Goal: Communication & Community: Answer question/provide support

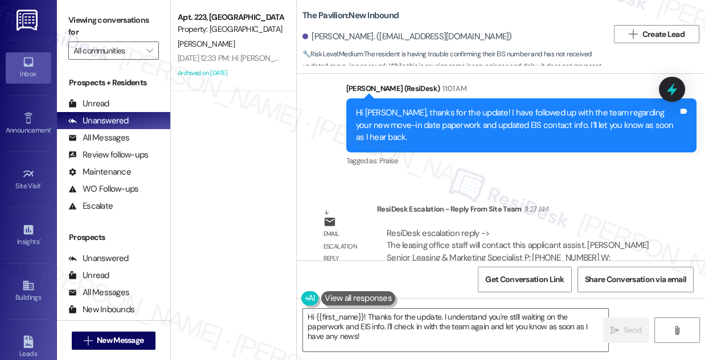
scroll to position [3374, 0]
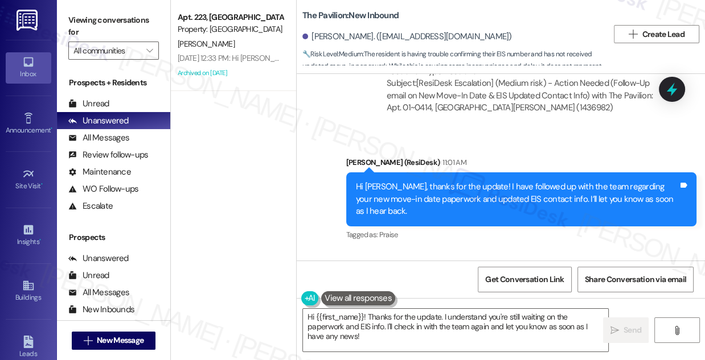
click at [455, 188] on div "Hi [PERSON_NAME], thanks for the update! I have followed up with the team regar…" at bounding box center [517, 199] width 322 height 36
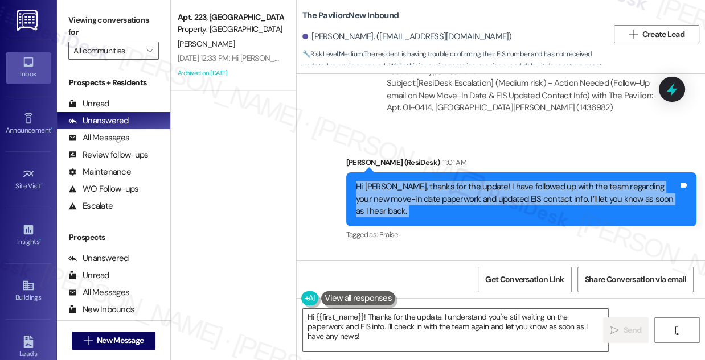
click at [455, 188] on div "Hi [PERSON_NAME], thanks for the update! I have followed up with the team regar…" at bounding box center [517, 199] width 322 height 36
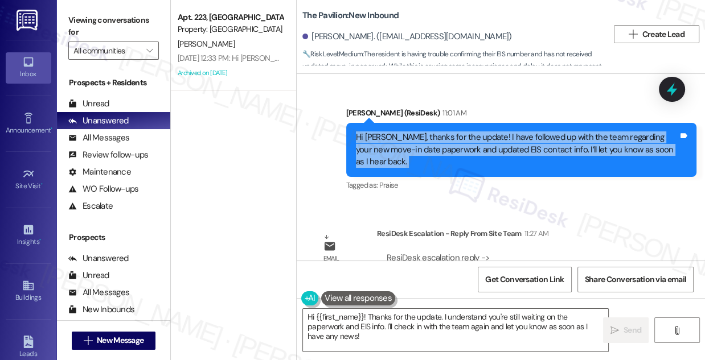
scroll to position [3478, 0]
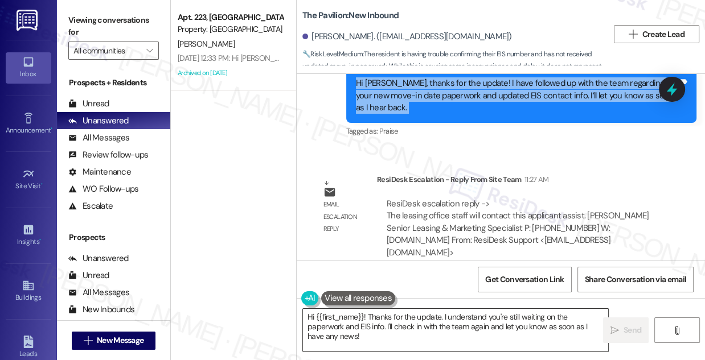
click at [438, 331] on textarea "Hi {{first_name}}! Thanks for the update. I understand you're still waiting on …" at bounding box center [455, 330] width 305 height 43
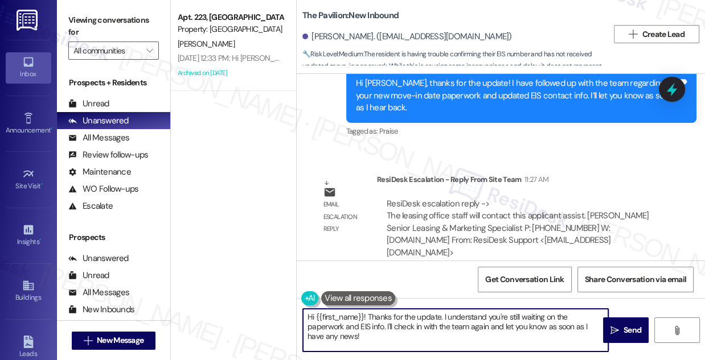
click at [438, 331] on textarea "Hi {{first_name}}! Thanks for the update. I understand you're still waiting on …" at bounding box center [455, 330] width 305 height 43
click at [376, 330] on textarea "Hi {{first_name}}! Thanks for the update. I understand you're still waiting on …" at bounding box center [455, 330] width 305 height 43
drag, startPoint x: 368, startPoint y: 315, endPoint x: 241, endPoint y: 315, distance: 127.5
click at [241, 315] on div "Apt. 223, University Park University Park & Place Property: University Park & P…" at bounding box center [438, 180] width 534 height 360
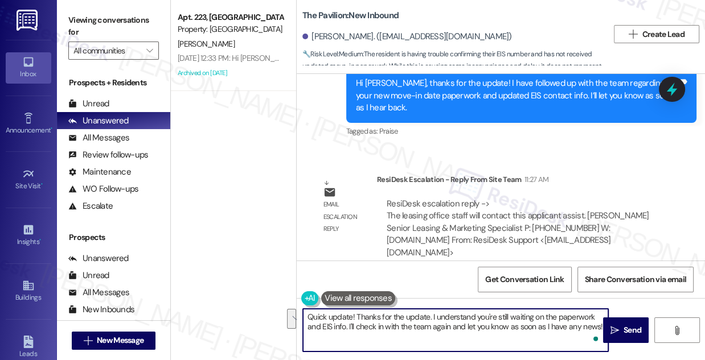
drag, startPoint x: 357, startPoint y: 316, endPoint x: 596, endPoint y: 339, distance: 240.1
click at [596, 339] on div "Quick update! Thanks for the update. I understand you're still waiting on the p…" at bounding box center [455, 330] width 306 height 44
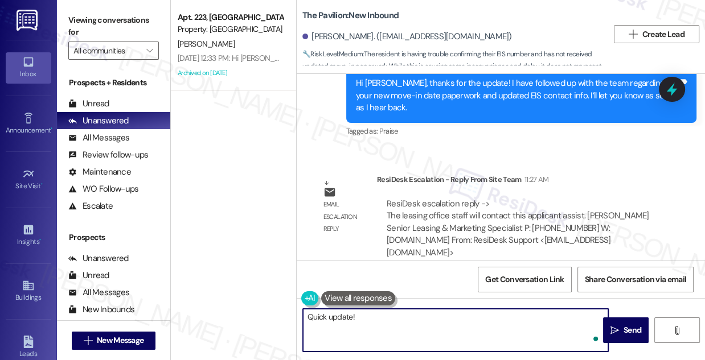
paste textarea "The leasing office staff will contact this applicant assist."
click at [352, 315] on textarea "Quick update! The leasing office staff will contact this applicant assist." at bounding box center [455, 330] width 305 height 43
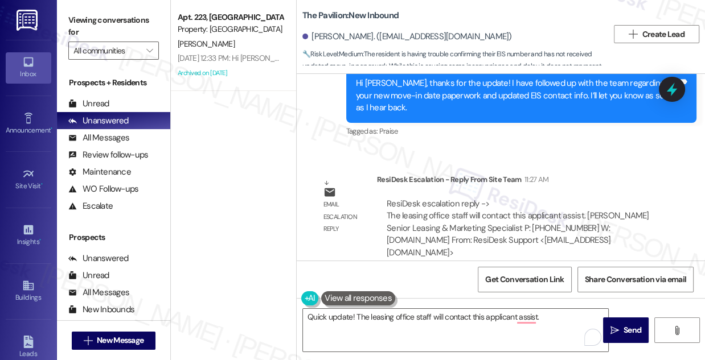
click at [324, 40] on div "Sydney Kierzek. (kierzeks@mail.gvsu.edu)" at bounding box center [406, 37] width 209 height 12
copy div "Sydney"
click at [352, 315] on textarea "Quick update! The leasing office staff will contact this applicant assist." at bounding box center [455, 330] width 305 height 43
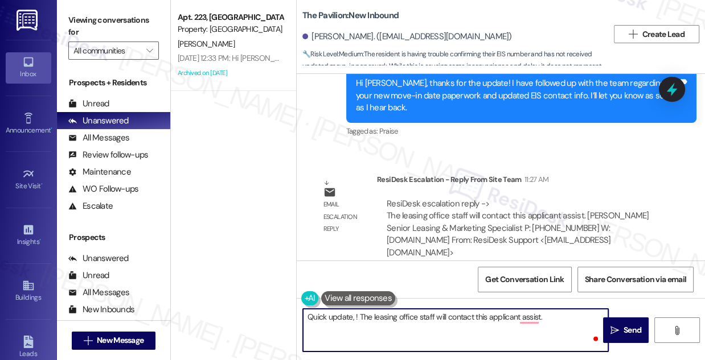
paste textarea "Sydney"
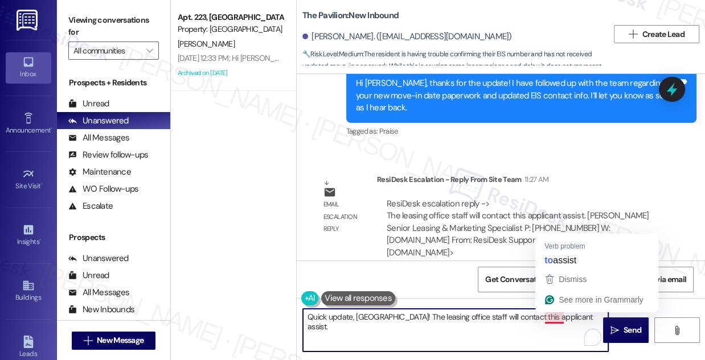
click at [566, 316] on textarea "Quick update, Sydney! The leasing office staff will contact this applicant assi…" at bounding box center [455, 330] width 305 height 43
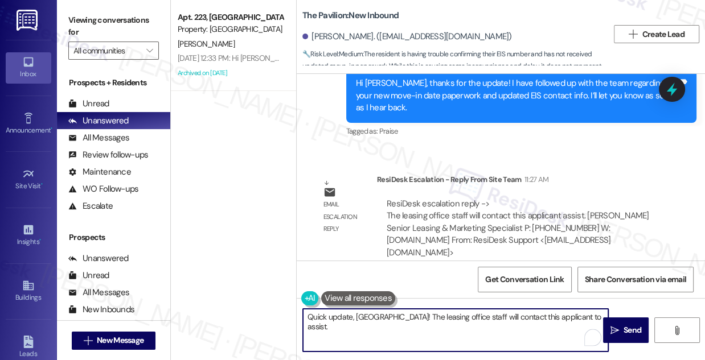
click at [498, 319] on textarea "Quick update, Sydney! The leasing office staff will contact this applicant to a…" at bounding box center [455, 330] width 305 height 43
click at [498, 320] on textarea "Quick update, Sydney! The leasing office staff will contact this applicant to a…" at bounding box center [455, 330] width 305 height 43
drag, startPoint x: 542, startPoint y: 318, endPoint x: 498, endPoint y: 317, distance: 43.8
click at [498, 317] on textarea "Quick update, Sydney! The leasing office staff will contact this applicant to a…" at bounding box center [455, 330] width 305 height 43
drag, startPoint x: 394, startPoint y: 317, endPoint x: 515, endPoint y: 329, distance: 121.8
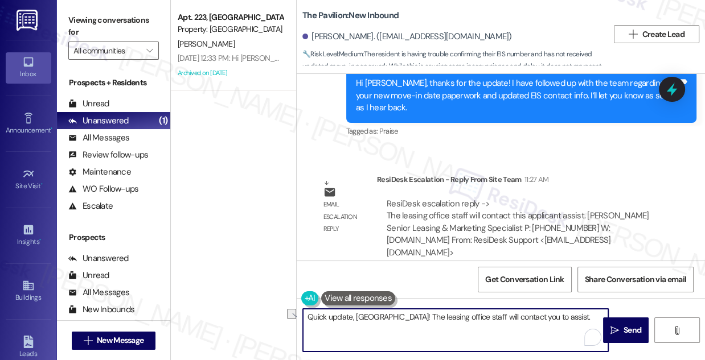
click at [515, 329] on textarea "Quick update, Sydney! The leasing office staff will contact you to assist." at bounding box center [455, 330] width 305 height 43
click at [542, 324] on textarea "Quick update, Sydney! The leasing office staff will contact you to assist." at bounding box center [455, 330] width 305 height 43
click at [539, 314] on textarea "Quick update, Sydney! The leasing office staff will contact you to assist." at bounding box center [455, 330] width 305 height 43
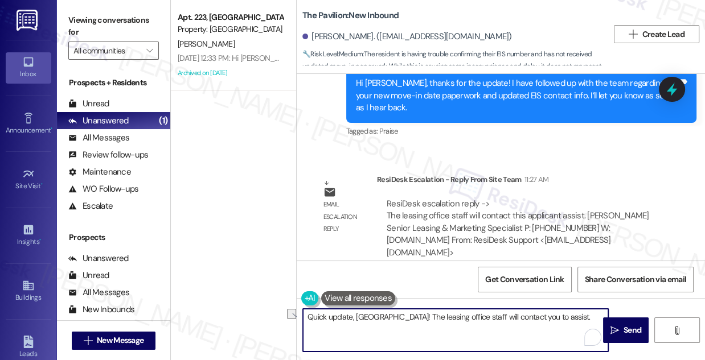
click at [539, 314] on textarea "Quick update, Sydney! The leasing office staff will contact you to assist." at bounding box center [455, 330] width 305 height 43
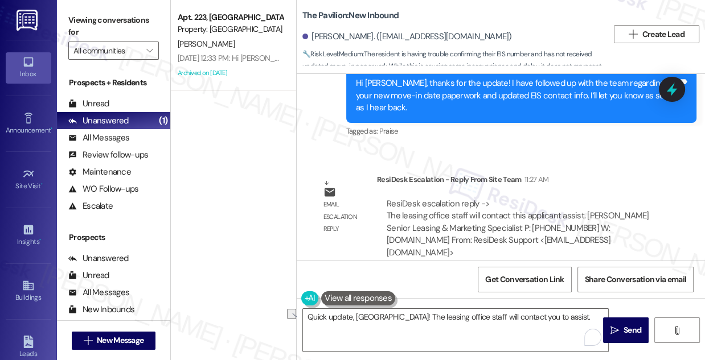
click at [116, 27] on label "Viewing conversations for" at bounding box center [113, 26] width 90 height 30
click at [114, 22] on label "Viewing conversations for" at bounding box center [113, 26] width 90 height 30
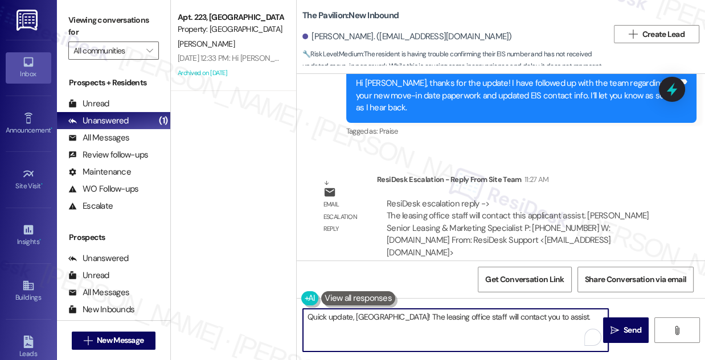
click at [390, 318] on textarea "Quick update, Sydney! The leasing office staff will contact you to assist." at bounding box center [455, 330] width 305 height 43
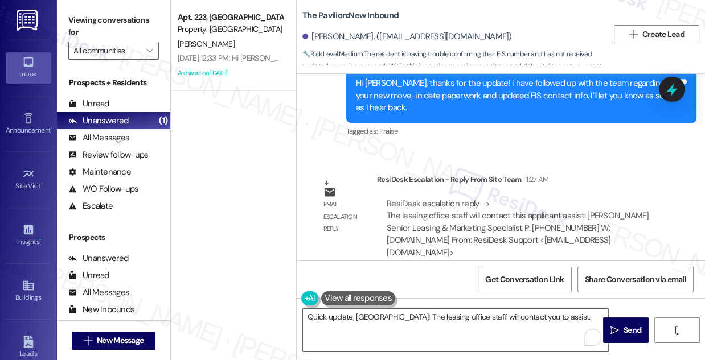
click at [130, 26] on label "Viewing conversations for" at bounding box center [113, 26] width 90 height 30
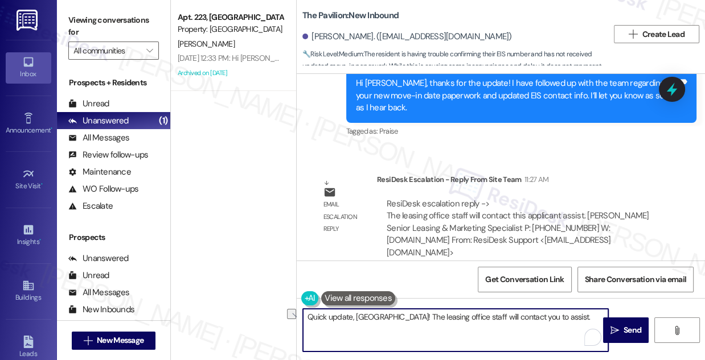
drag, startPoint x: 544, startPoint y: 320, endPoint x: 382, endPoint y: 303, distance: 162.5
click at [382, 308] on div "Quick update, Sydney! The leasing office staff will contact you to assist." at bounding box center [450, 330] width 306 height 44
paste textarea "the leasing office staff will be reaching out to assist you"
click at [573, 318] on textarea "Quick update, Sydney! The leasing office staff will be reaching out to assist y…" at bounding box center [455, 330] width 305 height 43
type textarea "Quick update, Sydney! The leasing office staff will be reaching out to assist y…"
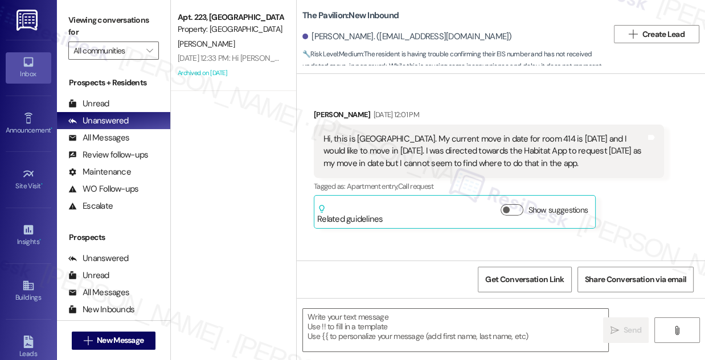
scroll to position [3574, 0]
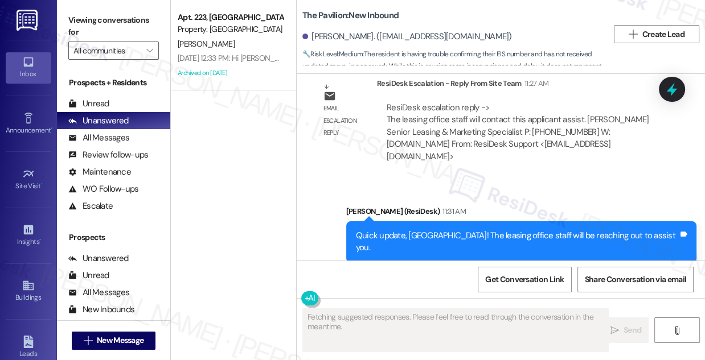
click at [488, 230] on div "Quick update, [GEOGRAPHIC_DATA]! The leasing office staff will be reaching out …" at bounding box center [517, 242] width 322 height 24
click at [488, 230] on div "Quick update, Sydney! The leasing office staff will be reaching out to assist y…" at bounding box center [517, 242] width 322 height 24
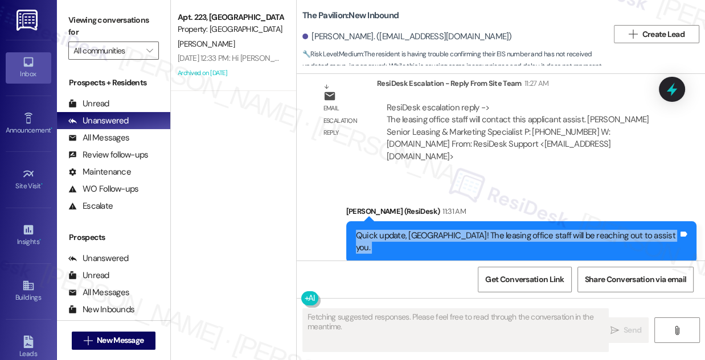
click at [488, 230] on div "Quick update, Sydney! The leasing office staff will be reaching out to assist y…" at bounding box center [517, 242] width 322 height 24
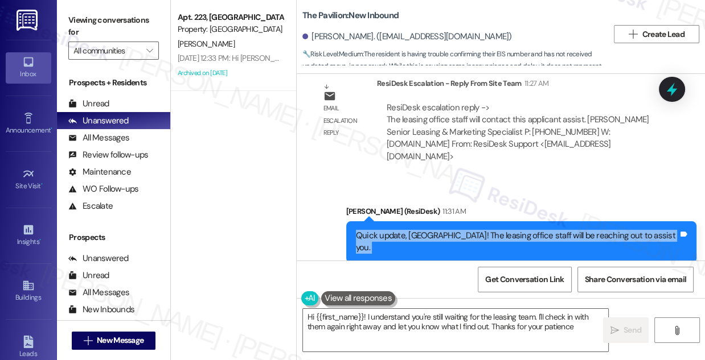
type textarea "Hi {{first_name}}! I understand you're still waiting for the leasing team. I'll…"
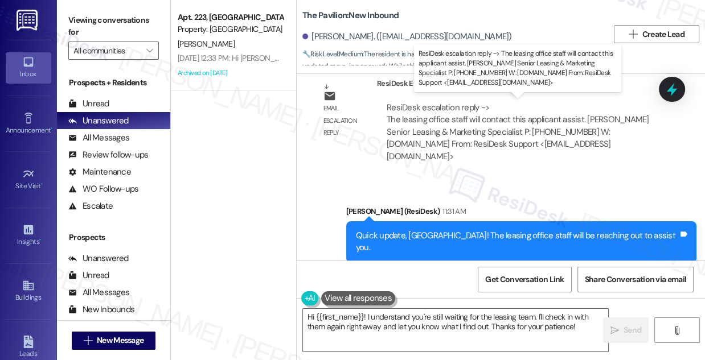
click at [435, 112] on div "ResiDesk escalation reply -> The leasing office staff will contact this applica…" at bounding box center [517, 132] width 262 height 60
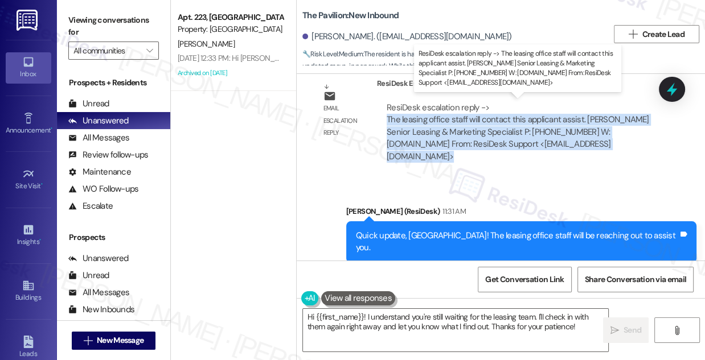
click at [435, 112] on div "ResiDesk escalation reply -> The leasing office staff will contact this applica…" at bounding box center [517, 132] width 262 height 60
click at [488, 118] on div "ResiDesk escalation reply -> The leasing office staff will contact this applica…" at bounding box center [517, 132] width 262 height 60
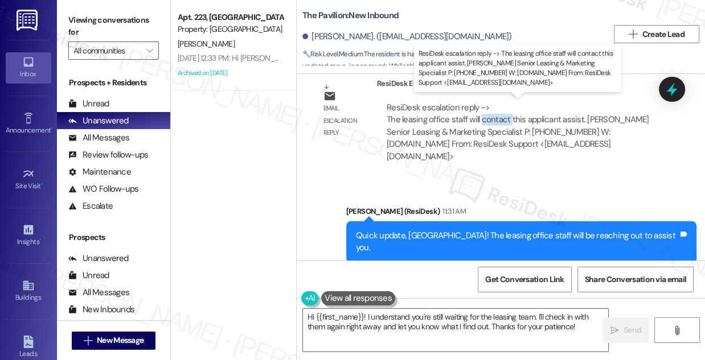
click at [488, 118] on div "ResiDesk escalation reply -> The leasing office staff will contact this applica…" at bounding box center [517, 132] width 262 height 60
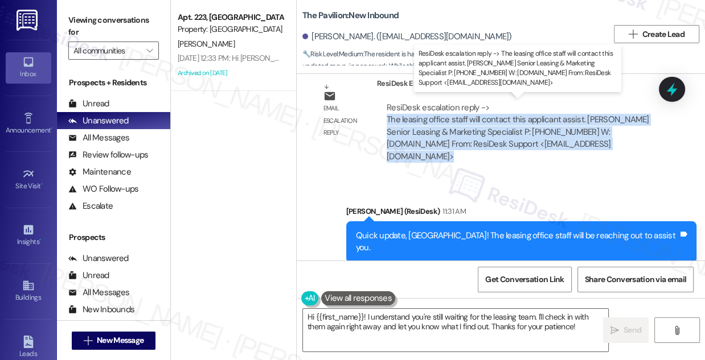
click at [488, 118] on div "ResiDesk escalation reply -> The leasing office staff will contact this applica…" at bounding box center [517, 132] width 262 height 60
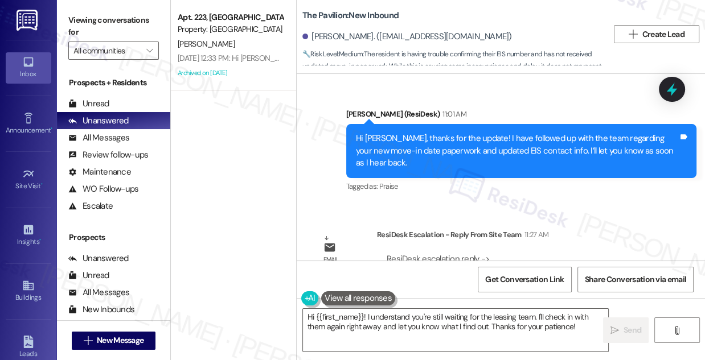
scroll to position [3367, 0]
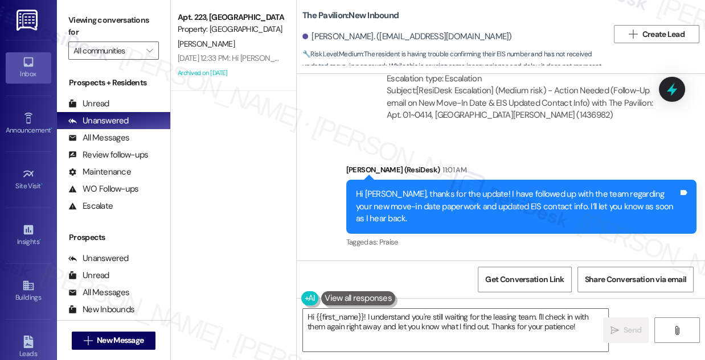
click at [423, 188] on div "Hi Sydney, thanks for the update! I have followed up with the team regarding yo…" at bounding box center [517, 206] width 322 height 36
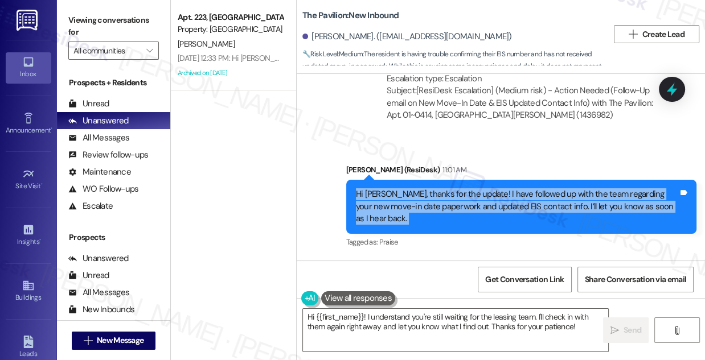
click at [423, 188] on div "Hi Sydney, thanks for the update! I have followed up with the team regarding yo…" at bounding box center [517, 206] width 322 height 36
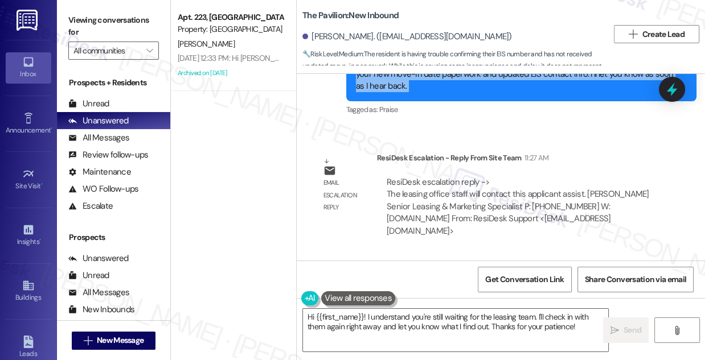
scroll to position [3574, 0]
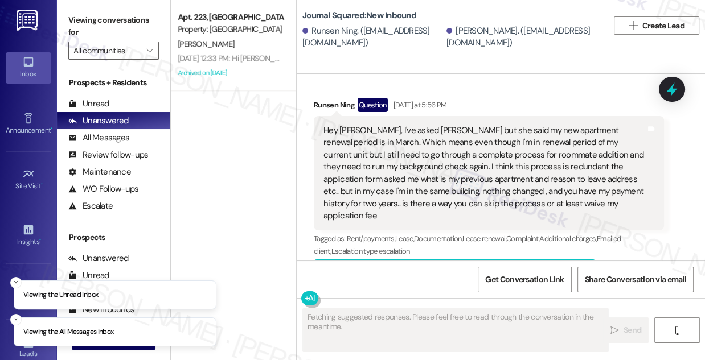
scroll to position [12304, 0]
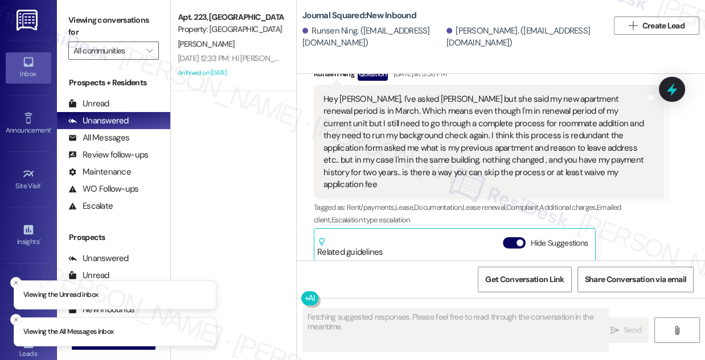
click at [404, 133] on div "Hey [PERSON_NAME], I've asked [PERSON_NAME] but she said my new apartment renew…" at bounding box center [484, 141] width 322 height 97
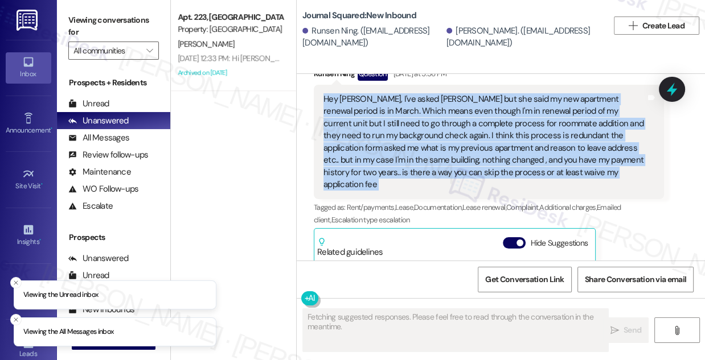
click at [404, 133] on div "Hey [PERSON_NAME], I've asked [PERSON_NAME] but she said my new apartment renew…" at bounding box center [484, 141] width 322 height 97
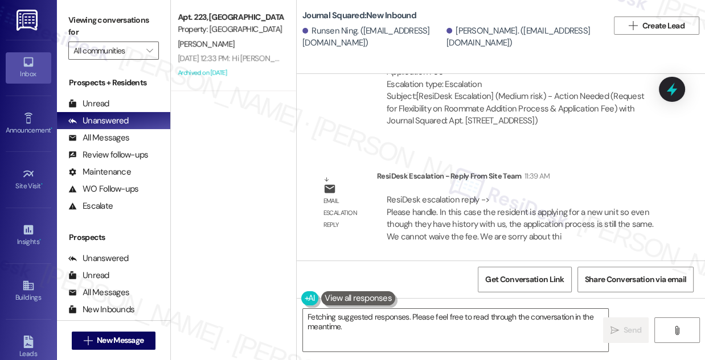
scroll to position [12679, 0]
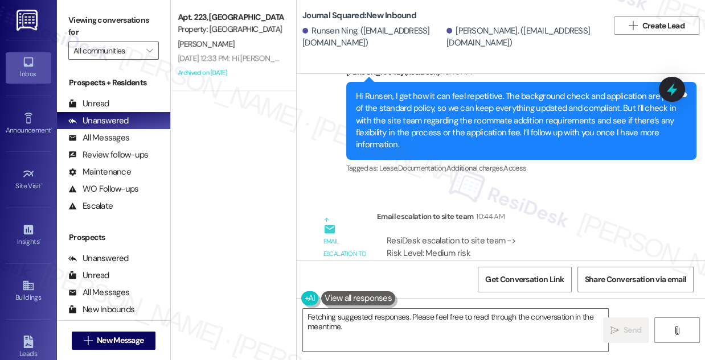
click at [452, 104] on div "Hi Runsen, I get how it can feel repetitive. The background check and applicati…" at bounding box center [517, 120] width 322 height 61
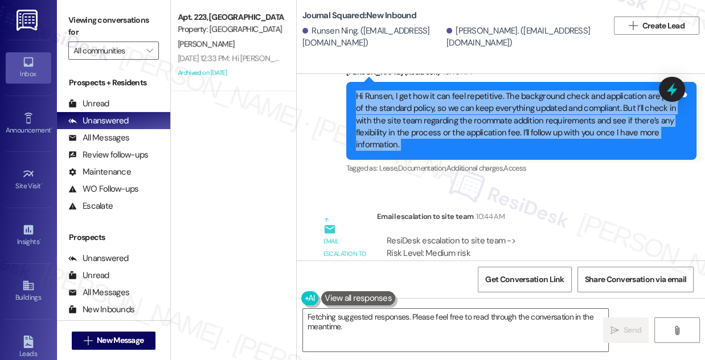
click at [452, 104] on div "Hi Runsen, I get how it can feel repetitive. The background check and applicati…" at bounding box center [517, 120] width 322 height 61
click at [484, 105] on div "Hi Runsen, I get how it can feel repetitive. The background check and applicati…" at bounding box center [517, 120] width 322 height 61
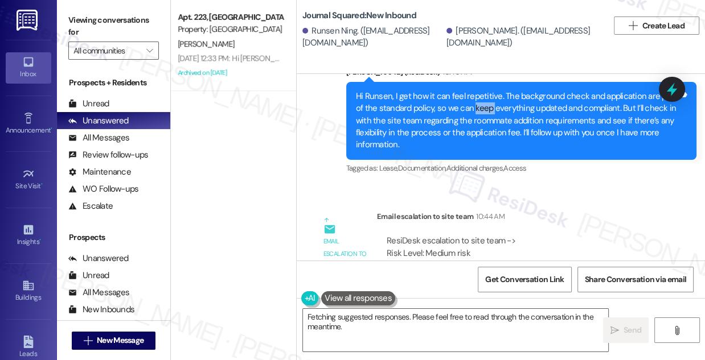
click at [484, 105] on div "Hi Runsen, I get how it can feel repetitive. The background check and applicati…" at bounding box center [517, 120] width 322 height 61
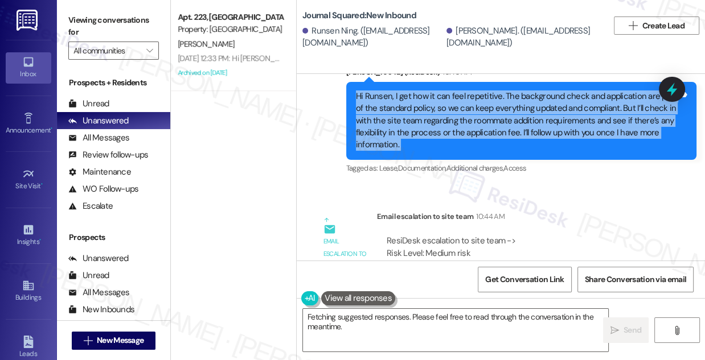
click at [484, 105] on div "Hi Runsen, I get how it can feel repetitive. The background check and applicati…" at bounding box center [517, 120] width 322 height 61
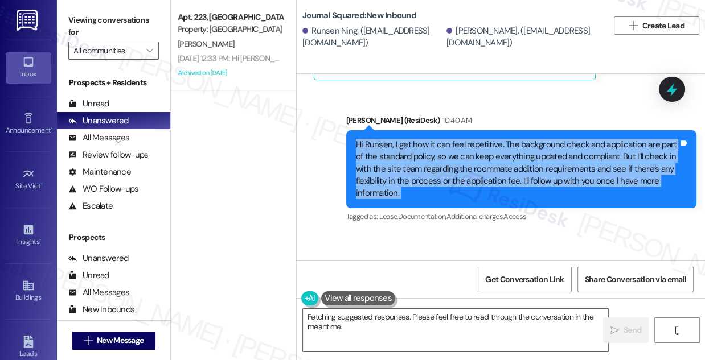
scroll to position [12575, 0]
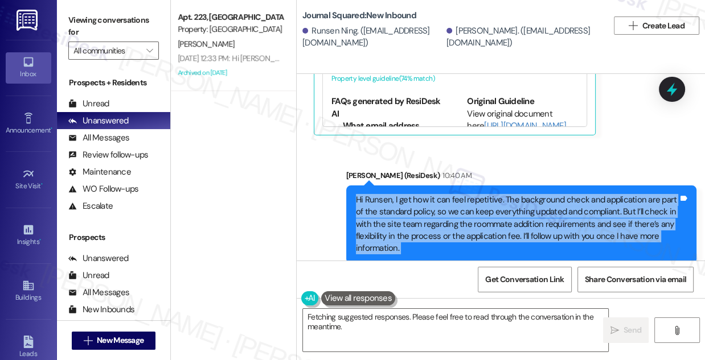
click at [415, 215] on div "Hi Runsen, I get how it can feel repetitive. The background check and applicati…" at bounding box center [517, 224] width 322 height 61
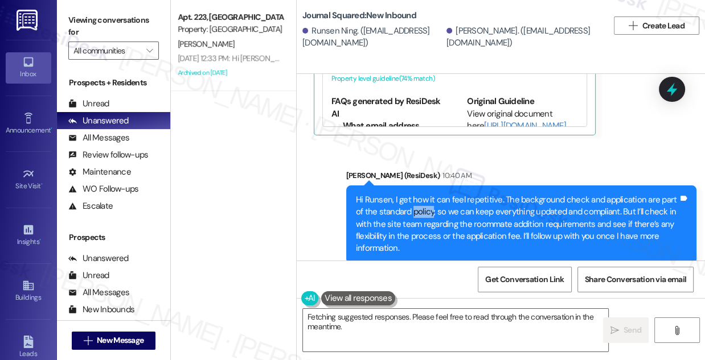
click at [415, 215] on div "Hi Runsen, I get how it can feel repetitive. The background check and applicati…" at bounding box center [517, 224] width 322 height 61
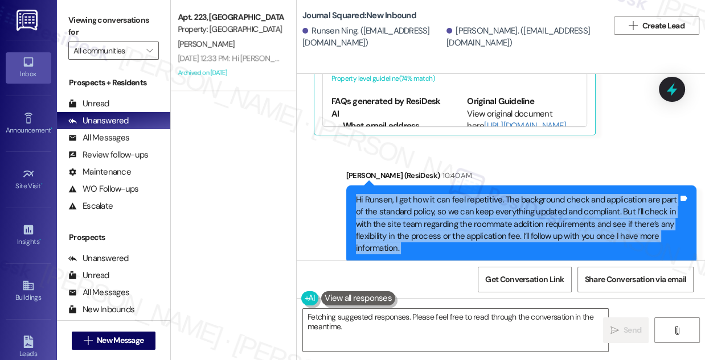
click at [415, 215] on div "Hi Runsen, I get how it can feel repetitive. The background check and applicati…" at bounding box center [517, 224] width 322 height 61
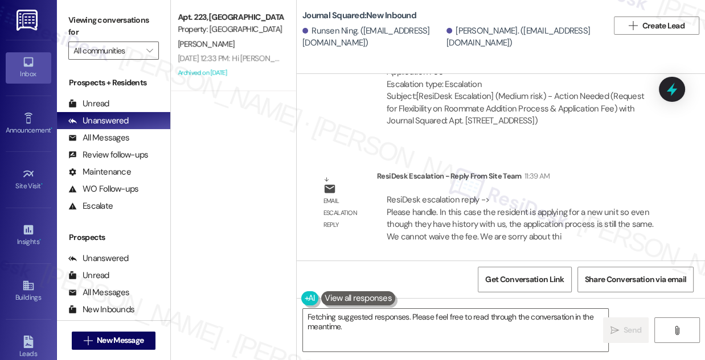
click at [418, 302] on div "Hi {{first_name}}, I understand your frustration with the process. Let me check…" at bounding box center [501, 340] width 408 height 85
click at [416, 312] on textarea "Hi {{first_name}}, I understand your frustration with the process. Let me check…" at bounding box center [455, 330] width 305 height 43
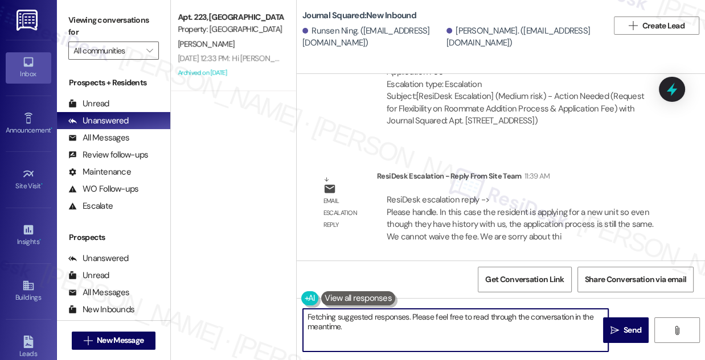
click at [416, 312] on textarea "Hi {{first_name}}, I understand your frustration with the process. Let me check…" at bounding box center [455, 330] width 305 height 43
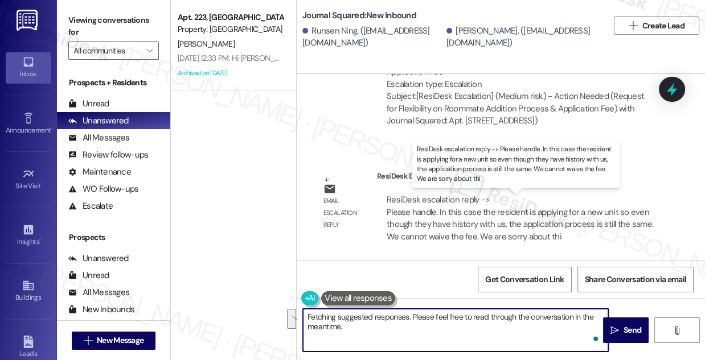
click at [419, 217] on div "ResiDesk escalation reply -> Please handle. In this case the resident is applyi…" at bounding box center [519, 218] width 266 height 48
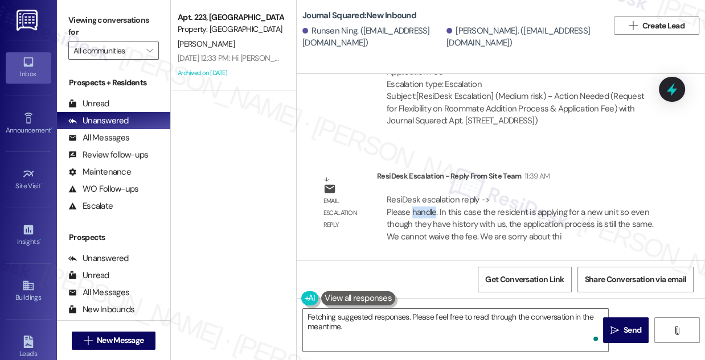
click at [419, 217] on div "ResiDesk escalation reply -> Please handle. In this case the resident is applyi…" at bounding box center [519, 218] width 266 height 48
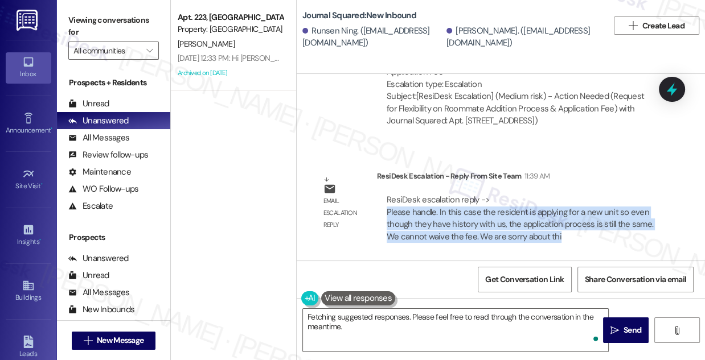
click at [419, 217] on div "ResiDesk escalation reply -> Please handle. In this case the resident is applyi…" at bounding box center [519, 218] width 266 height 48
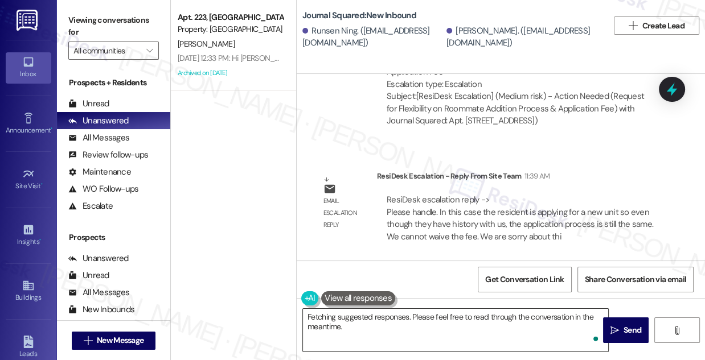
click at [335, 318] on textarea "Hi {{first_name}}, I understand your frustration with the process. Let me check…" at bounding box center [455, 330] width 305 height 43
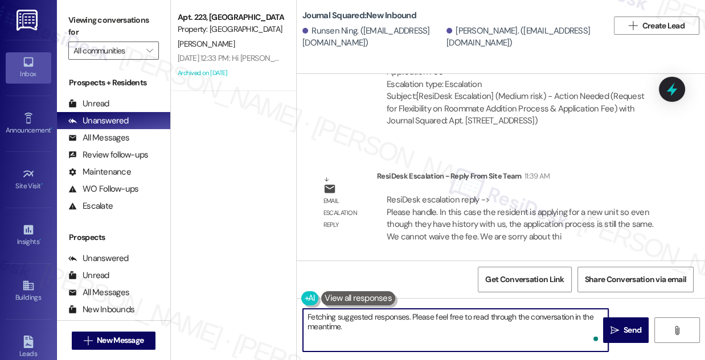
click at [335, 318] on textarea "Hi {{first_name}}, I understand your frustration with the process. Let me check…" at bounding box center [455, 330] width 305 height 43
drag, startPoint x: 365, startPoint y: 316, endPoint x: 598, endPoint y: 331, distance: 232.7
click at [598, 331] on div "Hi {{first_name}}, I understand your frustration with the process. Let me check…" at bounding box center [455, 330] width 306 height 44
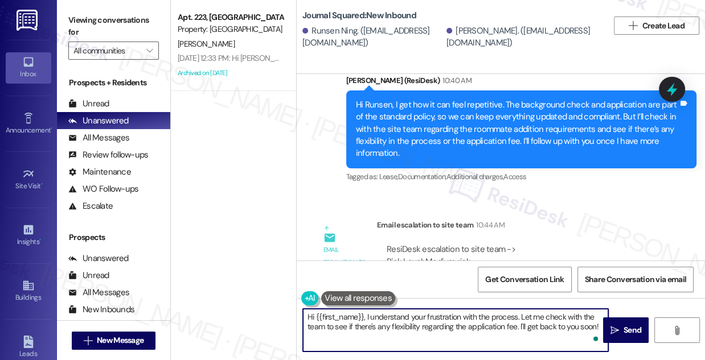
scroll to position [12574, 0]
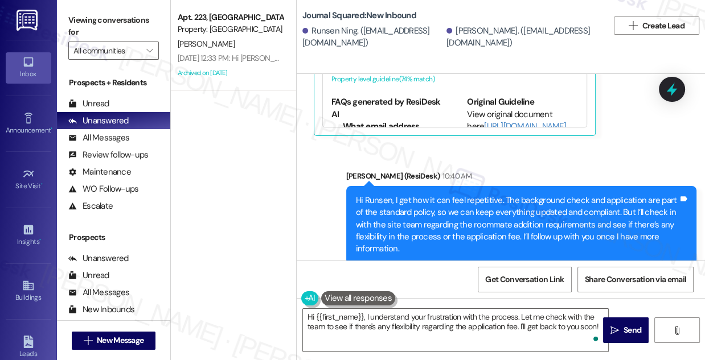
click at [425, 202] on div "Hi Runsen, I get how it can feel repetitive. The background check and applicati…" at bounding box center [517, 225] width 322 height 61
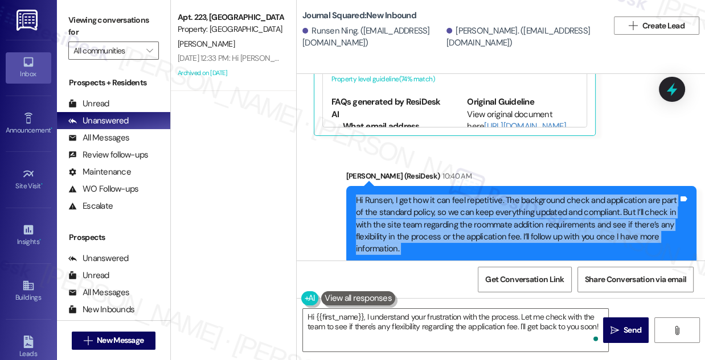
click at [425, 202] on div "Hi Runsen, I get how it can feel repetitive. The background check and applicati…" at bounding box center [517, 225] width 322 height 61
click at [435, 203] on div "Hi Runsen, I get how it can feel repetitive. The background check and applicati…" at bounding box center [517, 225] width 322 height 61
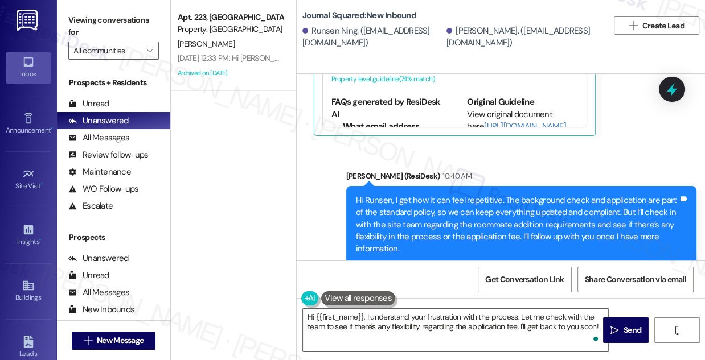
click at [435, 203] on div "Hi Runsen, I get how it can feel repetitive. The background check and applicati…" at bounding box center [517, 225] width 322 height 61
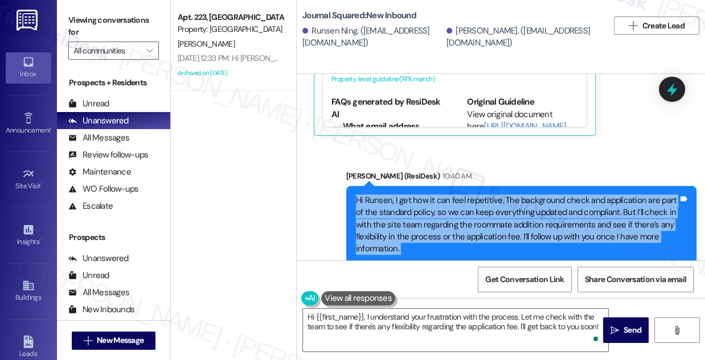
click at [435, 203] on div "Hi Runsen, I get how it can feel repetitive. The background check and applicati…" at bounding box center [517, 225] width 322 height 61
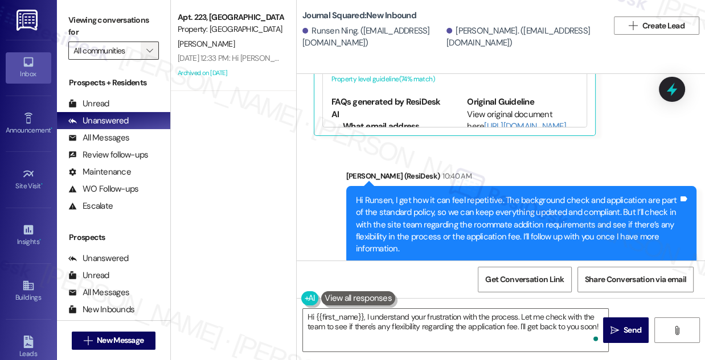
drag, startPoint x: 91, startPoint y: 13, endPoint x: 154, endPoint y: 59, distance: 77.4
click at [91, 13] on label "Viewing conversations for" at bounding box center [113, 26] width 90 height 30
click at [435, 331] on textarea "Hi {{first_name}}, I understand your frustration with the process. Let me check…" at bounding box center [455, 330] width 305 height 43
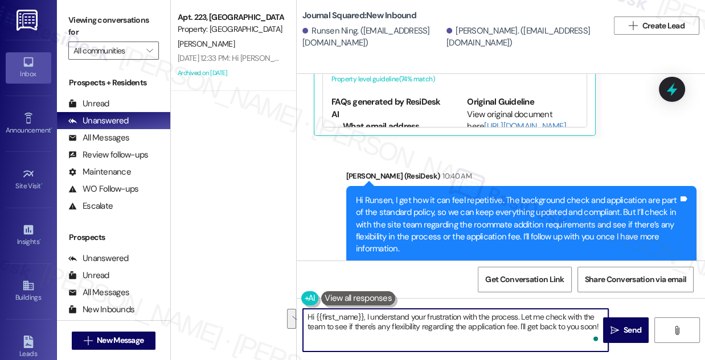
drag, startPoint x: 367, startPoint y: 318, endPoint x: 599, endPoint y: 333, distance: 232.7
click at [599, 333] on div "Hi {{first_name}}, I understand your frustration with the process. Let me check…" at bounding box center [455, 330] width 306 height 44
paste textarea "checked in with the site team. Since you’re applying for a new unit, the full a…"
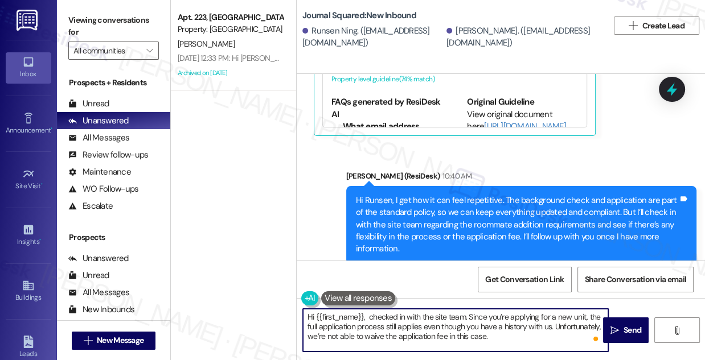
click at [332, 29] on div "Runsen Ning. ([EMAIL_ADDRESS][DOMAIN_NAME])" at bounding box center [372, 37] width 141 height 24
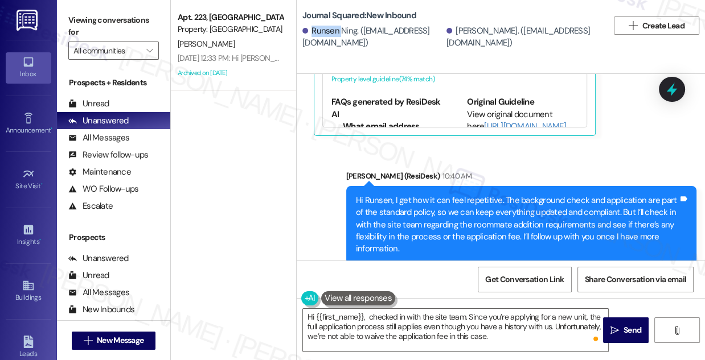
copy div "Runsen"
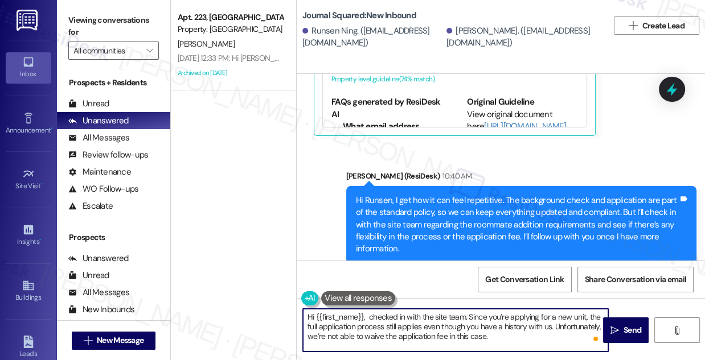
drag, startPoint x: 315, startPoint y: 315, endPoint x: 363, endPoint y: 307, distance: 48.0
click at [363, 307] on div "Hi {{first_name}}, checked in with the site team. Since you’re applying for a n…" at bounding box center [501, 340] width 408 height 85
paste textarea "Runsen"
click at [499, 335] on textarea "Hi Runsen, I checked in with the site team. Since you’re applying for a new uni…" at bounding box center [455, 330] width 305 height 43
click at [472, 216] on div "Hi Runsen, I get how it can feel repetitive. The background check and applicati…" at bounding box center [517, 225] width 322 height 61
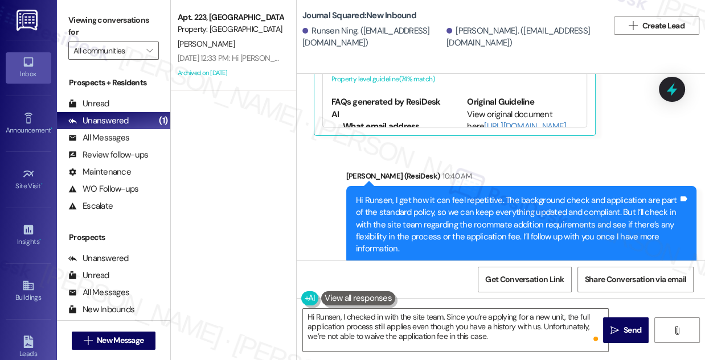
click at [472, 215] on div "Hi Runsen, I get how it can feel repetitive. The background check and applicati…" at bounding box center [517, 225] width 322 height 61
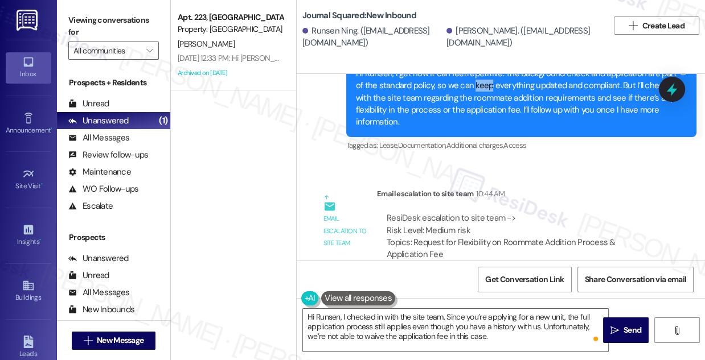
scroll to position [12626, 0]
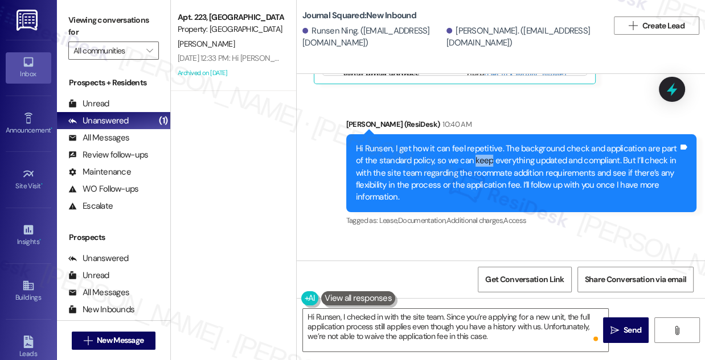
click at [472, 163] on div "Hi Runsen, I get how it can feel repetitive. The background check and applicati…" at bounding box center [517, 173] width 322 height 61
click at [470, 167] on div "Hi Runsen, I get how it can feel repetitive. The background check and applicati…" at bounding box center [517, 173] width 322 height 61
click at [469, 170] on div "Hi Runsen, I get how it can feel repetitive. The background check and applicati…" at bounding box center [517, 173] width 322 height 61
click at [468, 170] on div "Hi Runsen, I get how it can feel repetitive. The background check and applicati…" at bounding box center [517, 173] width 322 height 61
click at [458, 156] on div "Hi Runsen, I get how it can feel repetitive. The background check and applicati…" at bounding box center [517, 173] width 322 height 61
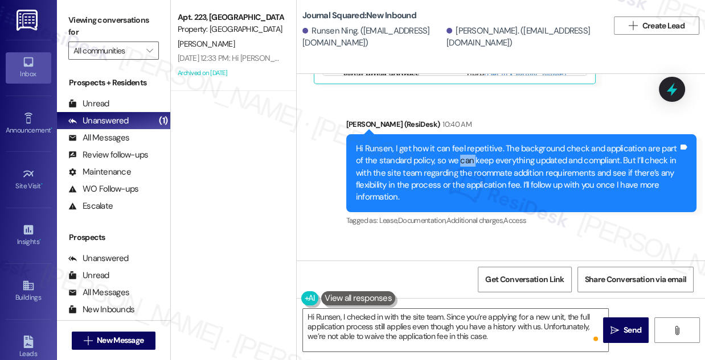
click at [458, 156] on div "Hi Runsen, I get how it can feel repetitive. The background check and applicati…" at bounding box center [517, 173] width 322 height 61
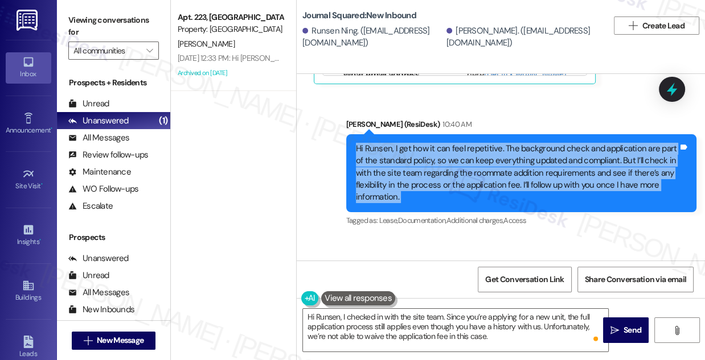
click at [458, 156] on div "Hi Runsen, I get how it can feel repetitive. The background check and applicati…" at bounding box center [517, 173] width 322 height 61
click at [440, 166] on div "Hi Runsen, I get how it can feel repetitive. The background check and applicati…" at bounding box center [517, 173] width 322 height 61
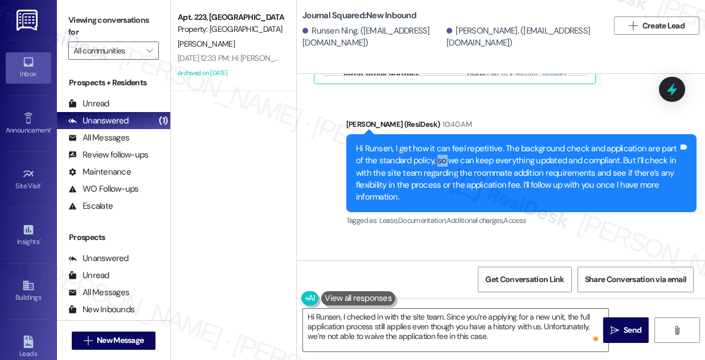
click at [440, 166] on div "Hi Runsen, I get how it can feel repetitive. The background check and applicati…" at bounding box center [517, 173] width 322 height 61
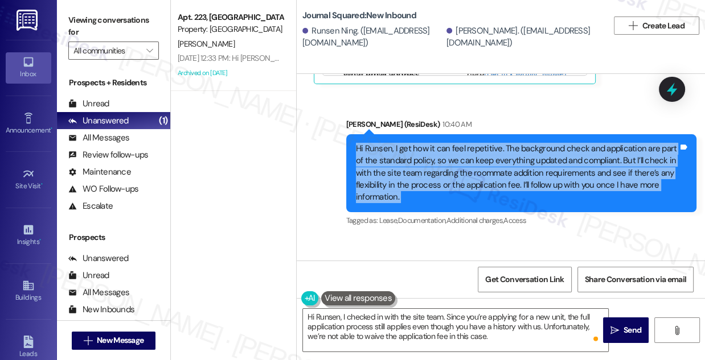
click at [440, 166] on div "Hi Runsen, I get how it can feel repetitive. The background check and applicati…" at bounding box center [517, 173] width 322 height 61
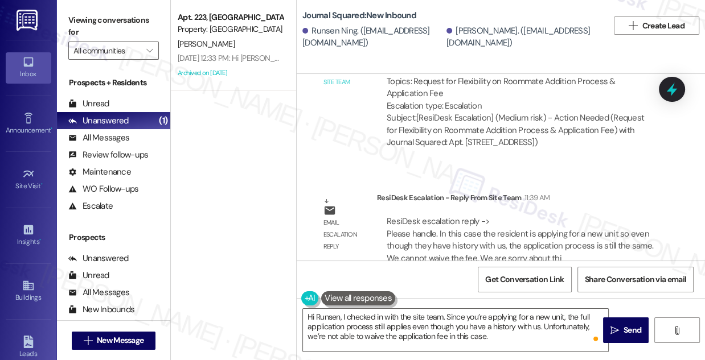
scroll to position [12885, 0]
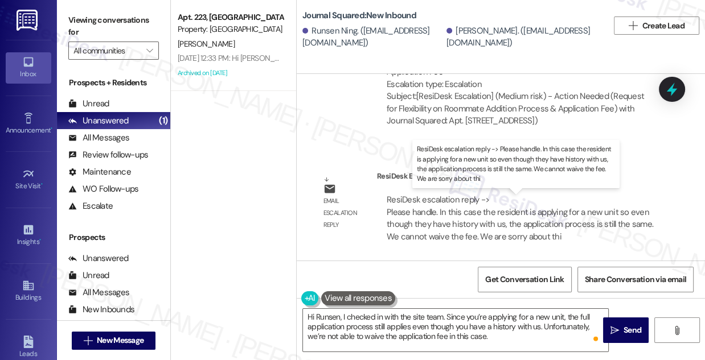
click at [440, 221] on div "ResiDesk escalation reply -> Please handle. In this case the resident is applyi…" at bounding box center [519, 218] width 266 height 48
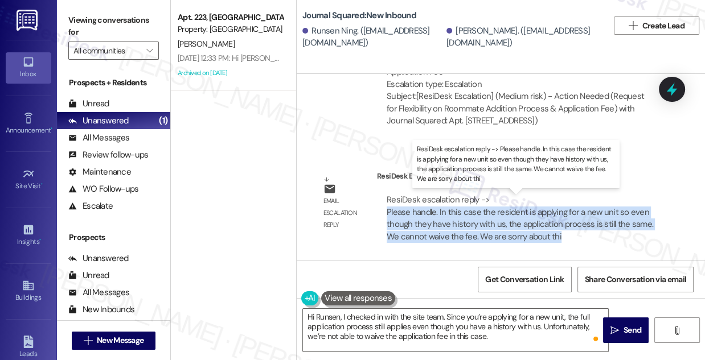
click at [440, 221] on div "ResiDesk escalation reply -> Please handle. In this case the resident is applyi…" at bounding box center [519, 218] width 266 height 48
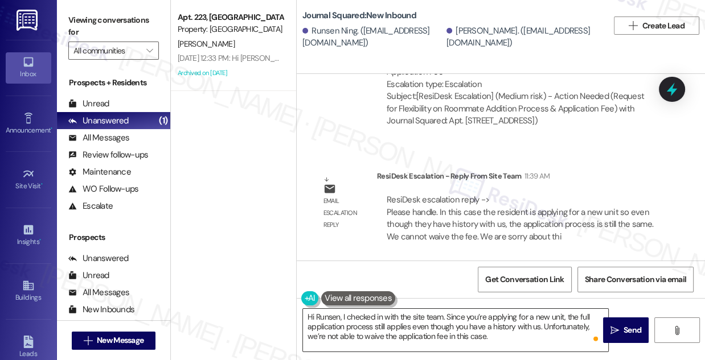
click at [448, 320] on textarea "Hi Runsen, I checked in with the site team. Since you’re applying for a new uni…" at bounding box center [455, 330] width 305 height 43
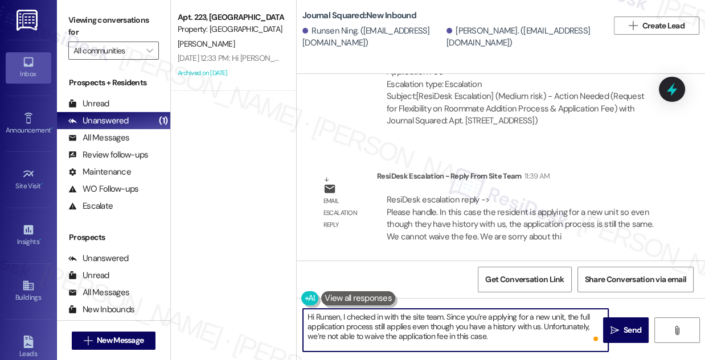
click at [448, 320] on textarea "Hi Runsen, I checked in with the site team. Since you’re applying for a new uni…" at bounding box center [455, 330] width 305 height 43
click at [478, 223] on div "ResiDesk escalation reply -> Please handle. In this case the resident is applyi…" at bounding box center [519, 218] width 266 height 48
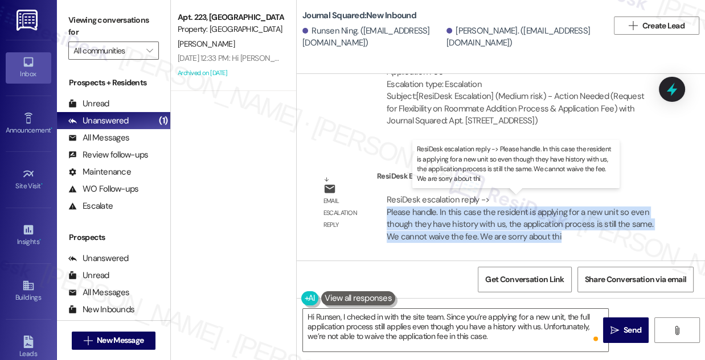
click at [478, 223] on div "ResiDesk escalation reply -> Please handle. In this case the resident is applyi…" at bounding box center [519, 218] width 266 height 48
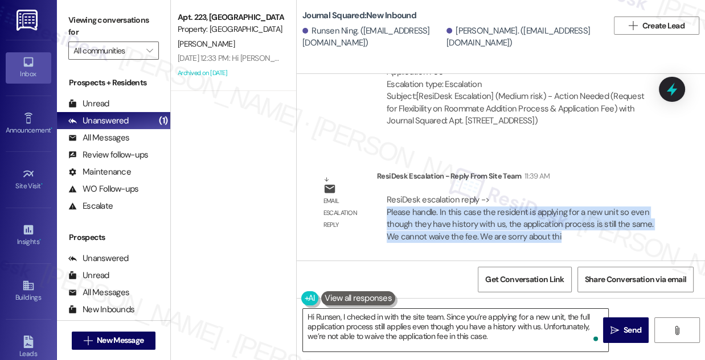
click at [404, 326] on textarea "Hi Runsen, I checked in with the site team. Since you’re applying for a new uni…" at bounding box center [455, 330] width 305 height 43
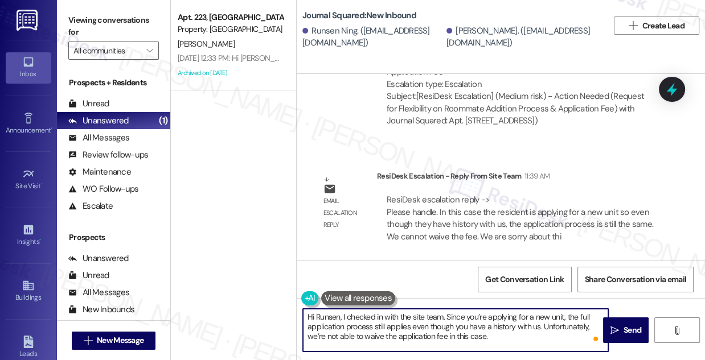
drag, startPoint x: 376, startPoint y: 318, endPoint x: 490, endPoint y: 317, distance: 114.4
click at [490, 317] on textarea "Hi Runsen, I checked in with the site team. Since you’re applying for a new uni…" at bounding box center [455, 330] width 305 height 43
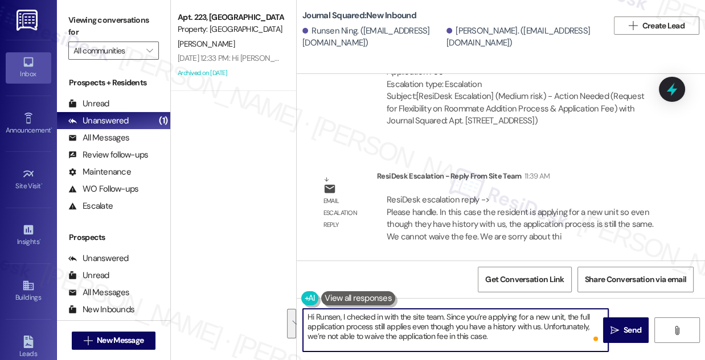
click at [396, 325] on textarea "Hi Runsen, I checked in with the site team. Since you’re applying for a new uni…" at bounding box center [455, 330] width 305 height 43
click at [476, 324] on textarea "Hi Runsen, I checked in with the site team. Since you’re applying for a new uni…" at bounding box center [455, 330] width 305 height 43
drag, startPoint x: 524, startPoint y: 339, endPoint x: 440, endPoint y: 318, distance: 86.3
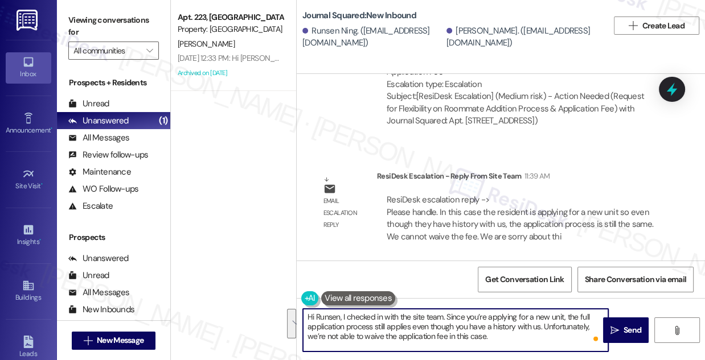
click at [440, 318] on textarea "Hi Runsen, I checked in with the site team. Since you’re applying for a new uni…" at bounding box center [455, 330] width 305 height 43
click at [401, 320] on textarea "Hi Runsen, I checked in with the site team. Since you’re applying for a new uni…" at bounding box center [455, 330] width 305 height 43
click at [507, 336] on textarea "Hi Runsen, I checked in with the site team. Since you’re applying for a new uni…" at bounding box center [455, 330] width 305 height 43
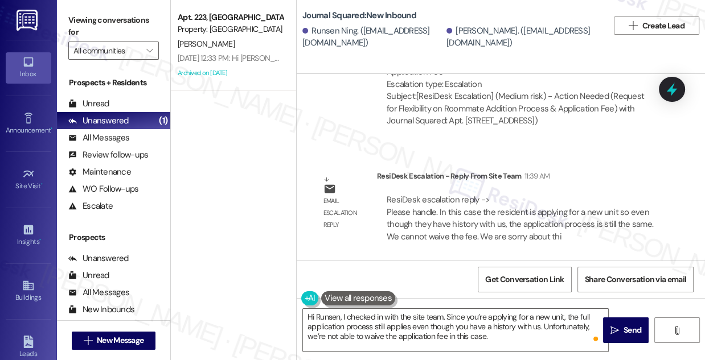
click at [121, 16] on label "Viewing conversations for" at bounding box center [113, 26] width 90 height 30
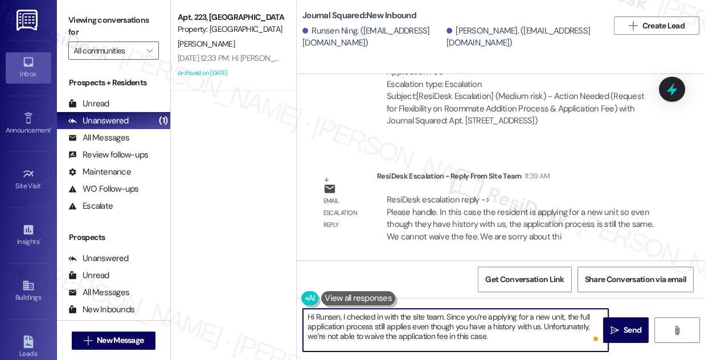
click at [506, 342] on textarea "Hi Runsen, I checked in with the site team. Since you’re applying for a new uni…" at bounding box center [455, 330] width 305 height 43
click at [387, 323] on textarea "Hi Runsen, I checked in with the site team. Since you’re applying for a new uni…" at bounding box center [455, 330] width 305 height 43
click at [398, 326] on textarea "Hi Runsen, I checked in with the site team. Since you’re applying for a new uni…" at bounding box center [455, 330] width 305 height 43
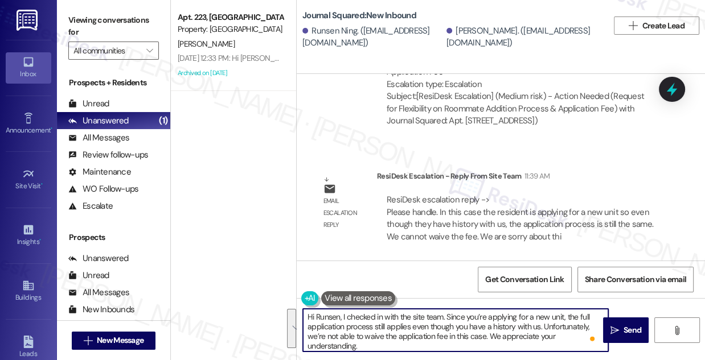
click at [398, 326] on textarea "Hi Runsen, I checked in with the site team. Since you’re applying for a new uni…" at bounding box center [455, 330] width 305 height 43
click at [370, 345] on textarea "Hi Runsen, I checked in with the site team. Since you’re applying for a new uni…" at bounding box center [455, 330] width 305 height 43
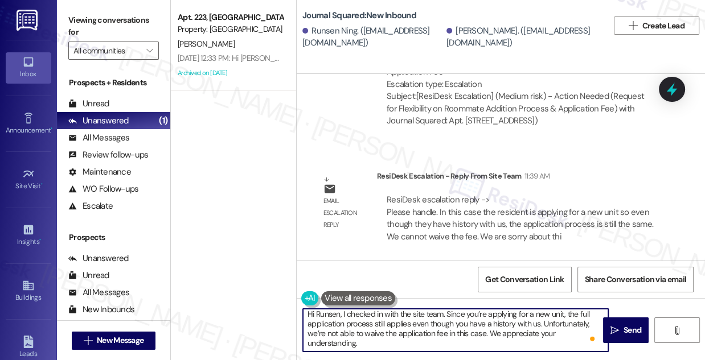
click at [370, 345] on textarea "Hi Runsen, I checked in with the site team. Since you’re applying for a new uni…" at bounding box center [455, 330] width 305 height 43
click at [448, 323] on textarea "Hi Runsen, I checked in with the site team. Since you’re applying for a new uni…" at bounding box center [455, 330] width 305 height 43
click at [472, 316] on textarea "Hi Runsen, I checked in with the site team. Since you’re applying for a new uni…" at bounding box center [455, 330] width 305 height 43
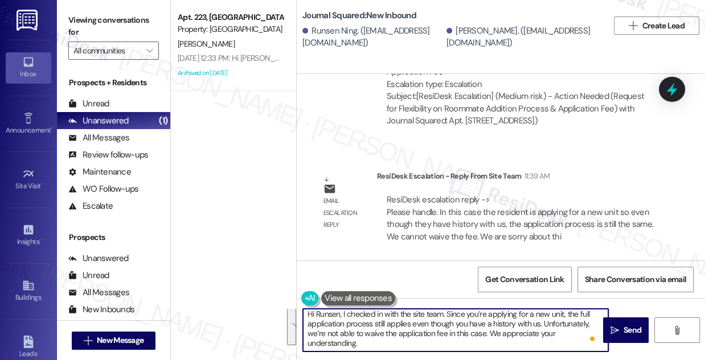
click at [472, 316] on textarea "Hi Runsen, I checked in with the site team. Since you’re applying for a new uni…" at bounding box center [455, 330] width 305 height 43
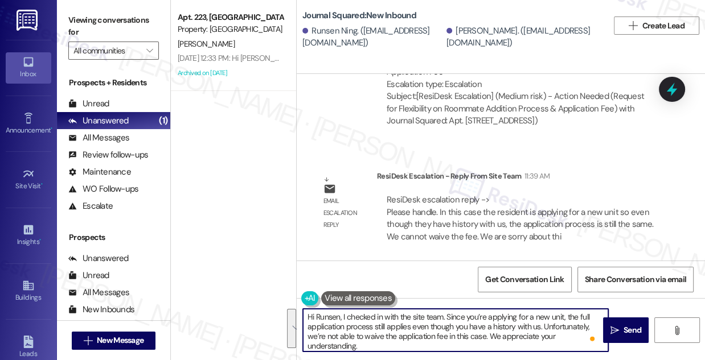
click at [472, 316] on textarea "Hi Runsen, I checked in with the site team. Since you’re applying for a new uni…" at bounding box center [455, 330] width 305 height 43
click at [401, 324] on textarea "Hi Runsen, I checked in with the site team. Since you’re applying for a new uni…" at bounding box center [455, 330] width 305 height 43
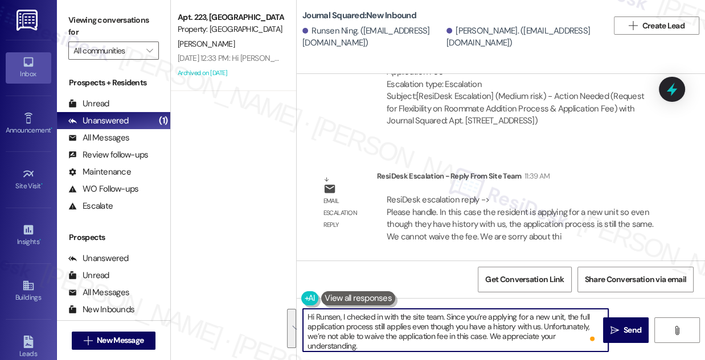
click at [381, 336] on textarea "Hi Runsen, I checked in with the site team. Since you’re applying for a new uni…" at bounding box center [455, 330] width 305 height 43
click at [411, 341] on textarea "Hi Runsen, I checked in with the site team. Since you’re applying for a new uni…" at bounding box center [455, 330] width 305 height 43
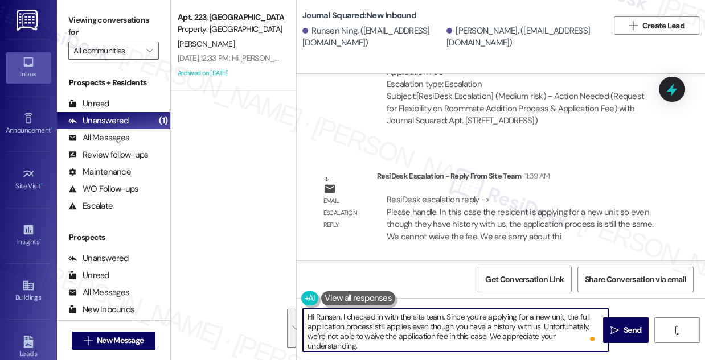
click at [411, 341] on textarea "Hi Runsen, I checked in with the site team. Since you’re applying for a new uni…" at bounding box center [455, 330] width 305 height 43
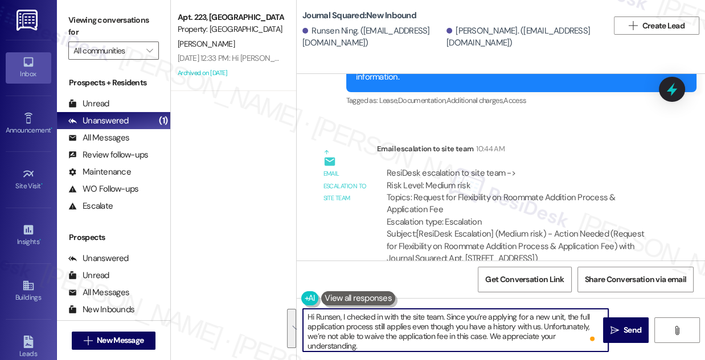
scroll to position [12730, 0]
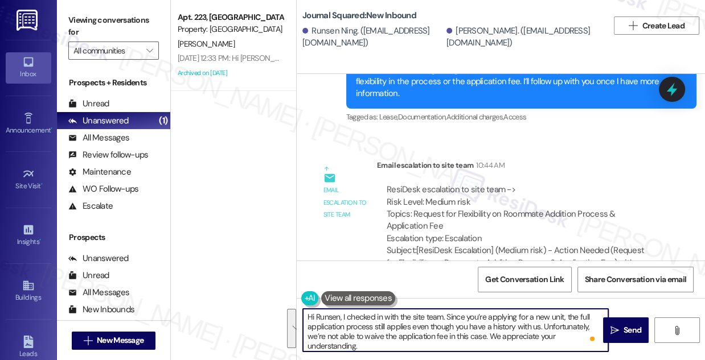
type textarea "Hi Runsen, I checked in with the site team. Since you’re applying for a new uni…"
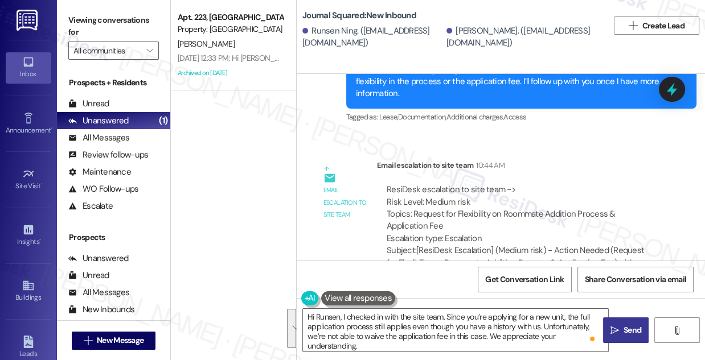
click at [616, 318] on button " Send" at bounding box center [626, 331] width 46 height 26
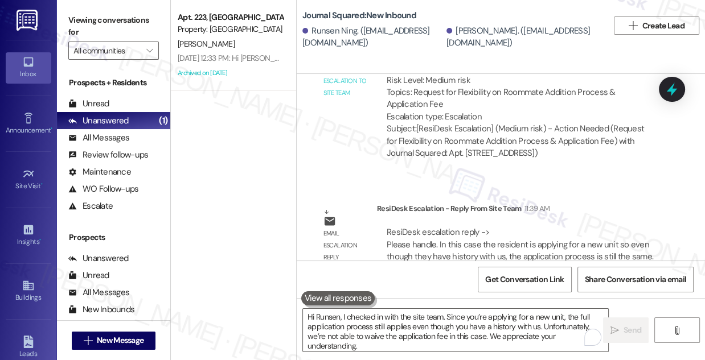
scroll to position [12885, 0]
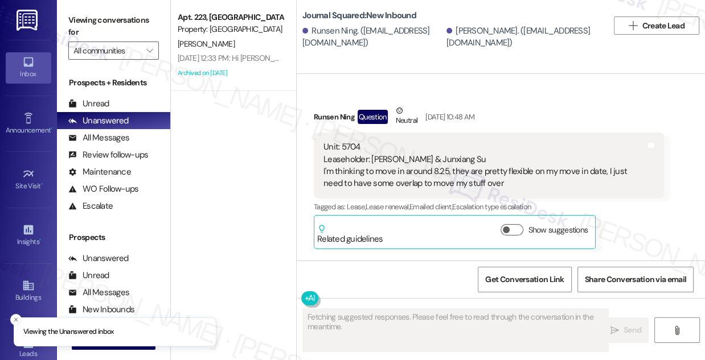
scroll to position [12460, 0]
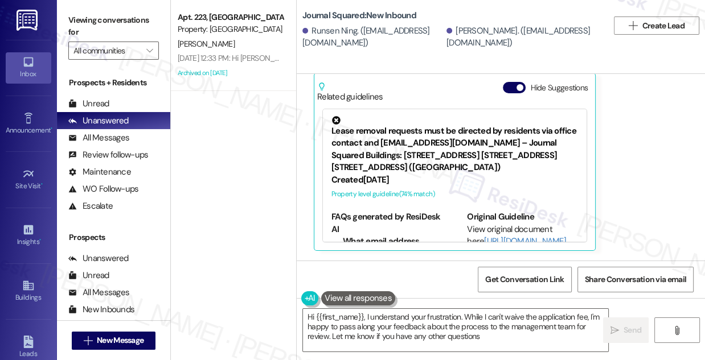
type textarea "Hi {{first_name}}, I understand your frustration. While I can't waive the appli…"
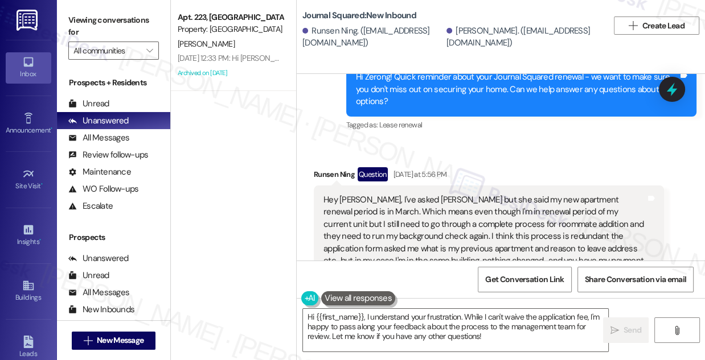
scroll to position [12201, 0]
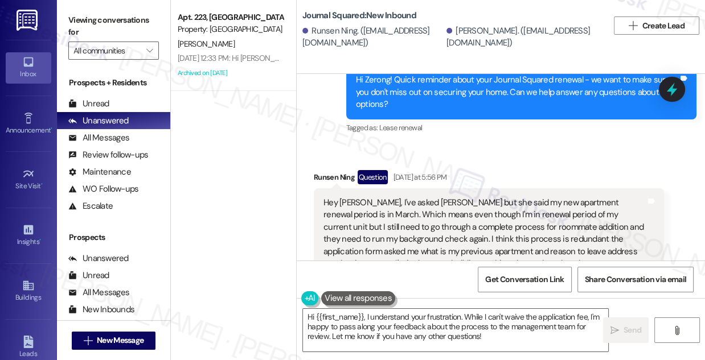
click at [414, 201] on div "Hey [PERSON_NAME], I've asked [PERSON_NAME] but she said my new apartment renew…" at bounding box center [489, 245] width 350 height 114
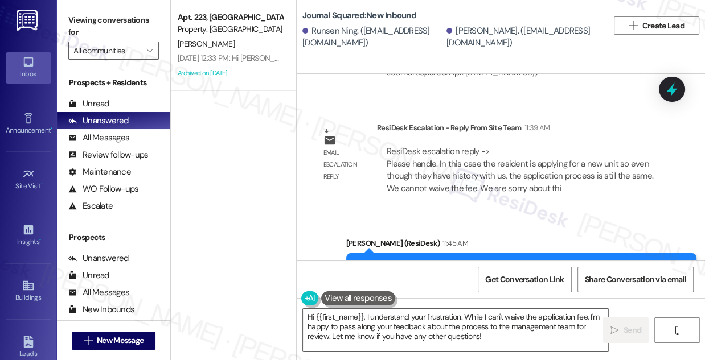
scroll to position [13006, 0]
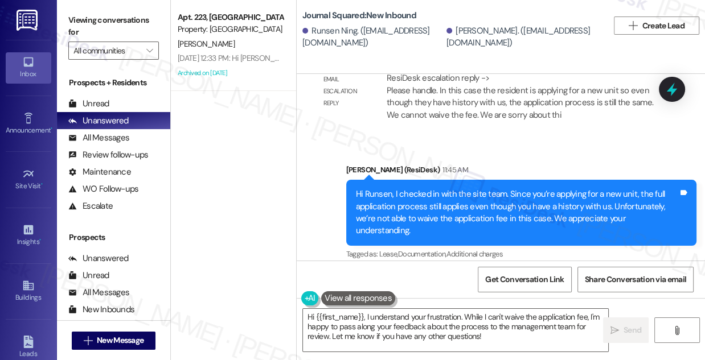
click at [418, 206] on div "Hi Runsen, I checked in with the site team. Since you’re applying for a new uni…" at bounding box center [517, 212] width 322 height 49
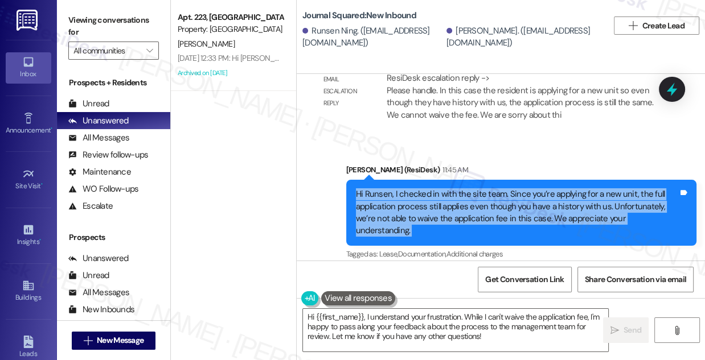
click at [417, 206] on div "Hi Runsen, I checked in with the site team. Since you’re applying for a new uni…" at bounding box center [517, 212] width 322 height 49
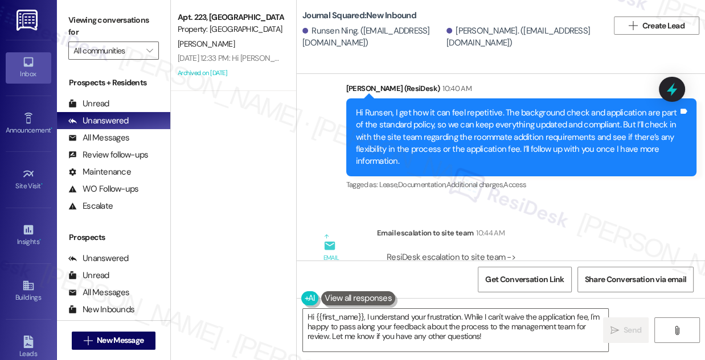
scroll to position [12644, 0]
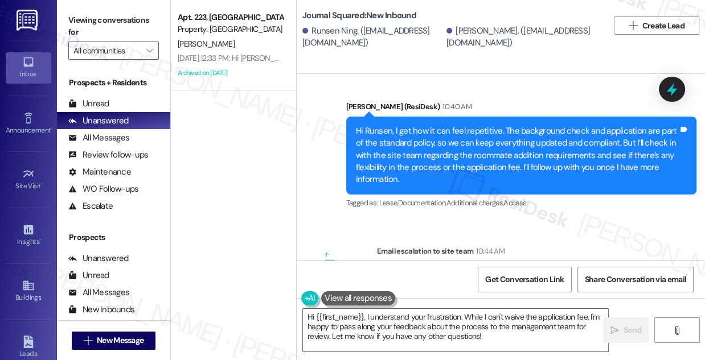
click at [462, 153] on div "Hi Runsen, I get how it can feel repetitive. The background check and applicati…" at bounding box center [517, 155] width 322 height 61
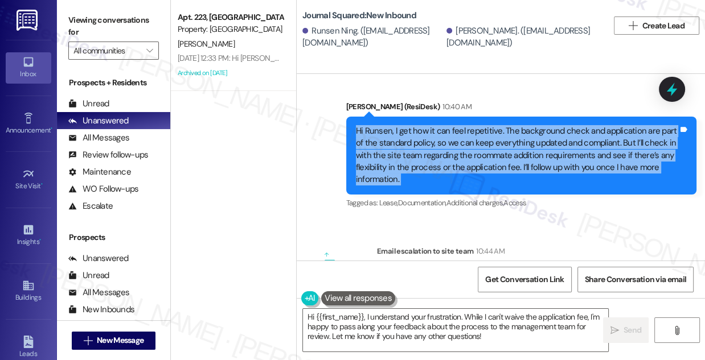
click at [462, 153] on div "Hi Runsen, I get how it can feel repetitive. The background check and applicati…" at bounding box center [517, 155] width 322 height 61
click at [435, 142] on div "Hi Runsen, I get how it can feel repetitive. The background check and applicati…" at bounding box center [517, 155] width 322 height 61
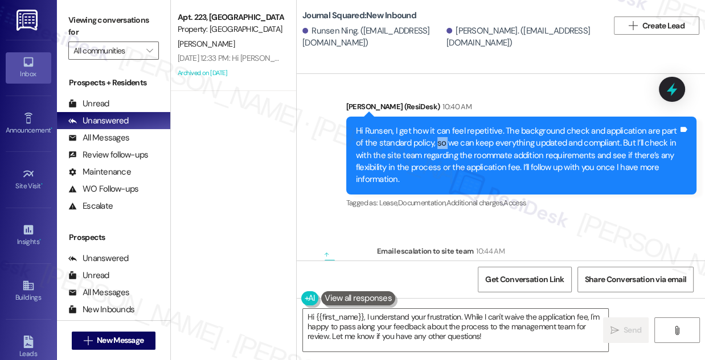
click at [435, 142] on div "Hi Runsen, I get how it can feel repetitive. The background check and applicati…" at bounding box center [517, 155] width 322 height 61
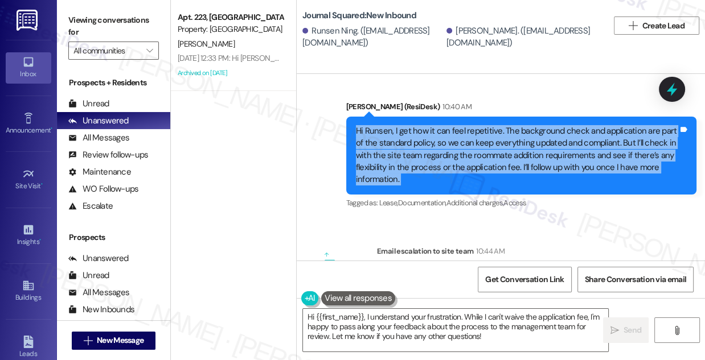
click at [435, 142] on div "Hi Runsen, I get how it can feel repetitive. The background check and applicati…" at bounding box center [517, 155] width 322 height 61
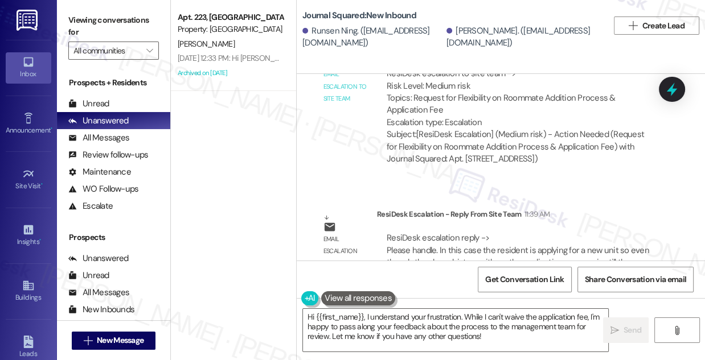
scroll to position [13006, 0]
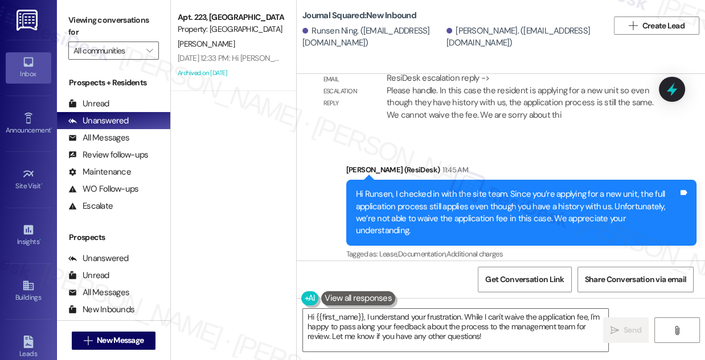
click at [377, 188] on div "Hi Runsen, I checked in with the site team. Since you’re applying for a new uni…" at bounding box center [521, 213] width 350 height 66
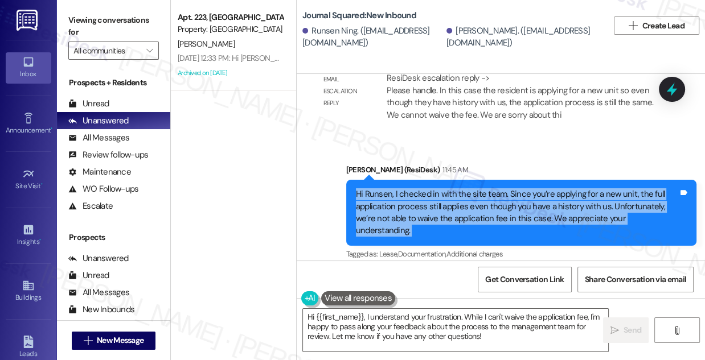
click at [377, 188] on div "Hi Runsen, I checked in with the site team. Since you’re applying for a new uni…" at bounding box center [521, 213] width 350 height 66
click at [474, 207] on div "Hi Runsen, I checked in with the site team. Since you’re applying for a new uni…" at bounding box center [517, 212] width 322 height 49
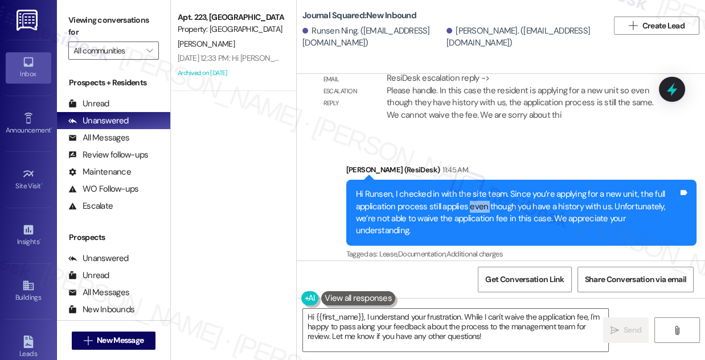
click at [474, 207] on div "Hi Runsen, I checked in with the site team. Since you’re applying for a new uni…" at bounding box center [517, 212] width 322 height 49
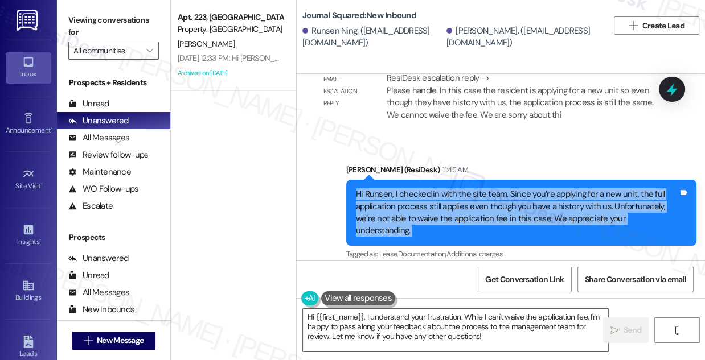
click at [474, 207] on div "Hi Runsen, I checked in with the site team. Since you’re applying for a new uni…" at bounding box center [517, 212] width 322 height 49
